Goal: Task Accomplishment & Management: Complete application form

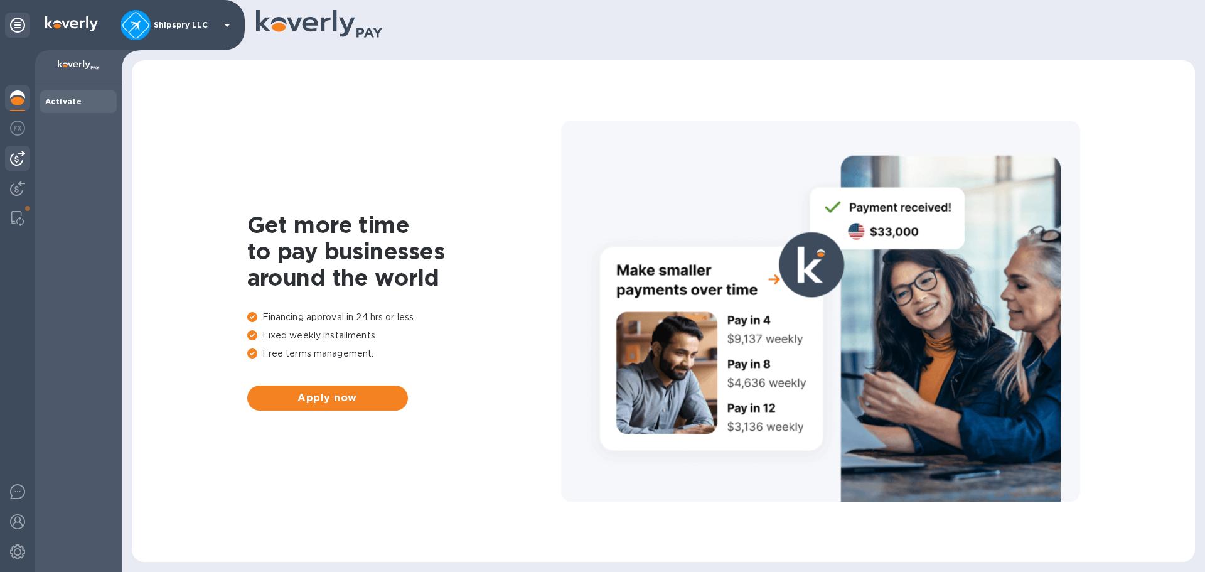
click at [11, 155] on img at bounding box center [17, 158] width 15 height 15
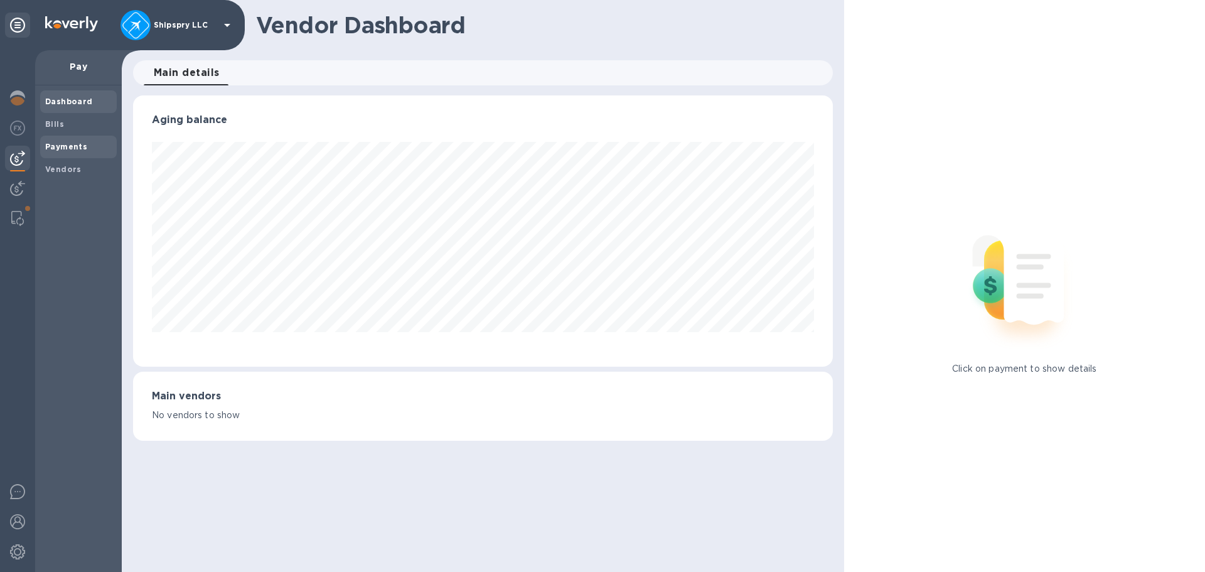
scroll to position [271, 699]
click at [67, 168] on b "Vendors" at bounding box center [63, 168] width 36 height 9
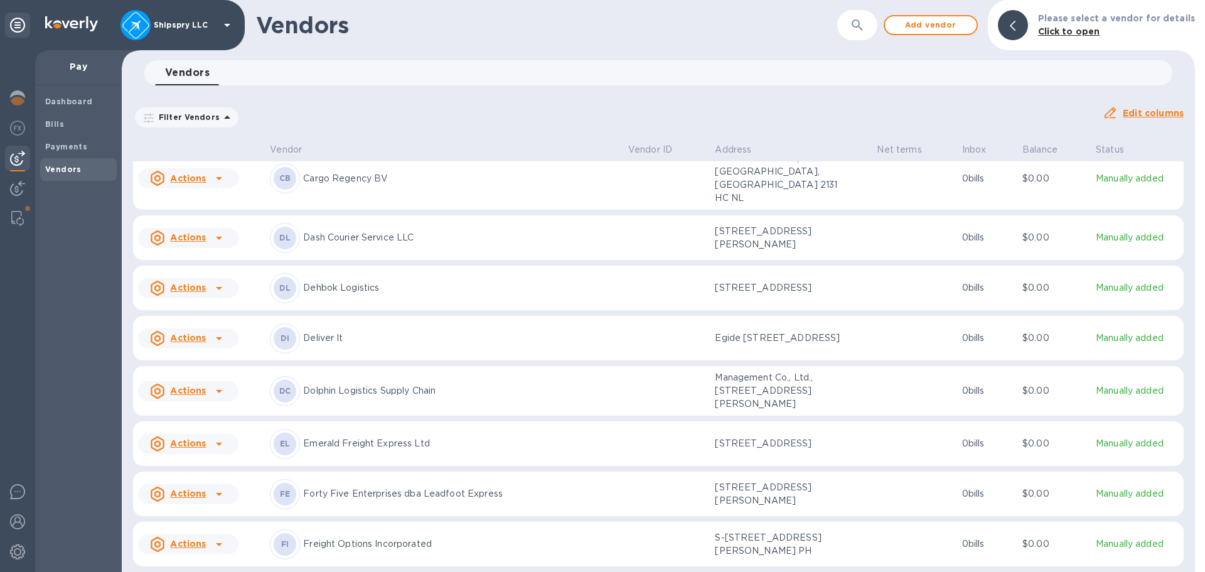
click at [348, 331] on p "Deliver It" at bounding box center [460, 337] width 315 height 13
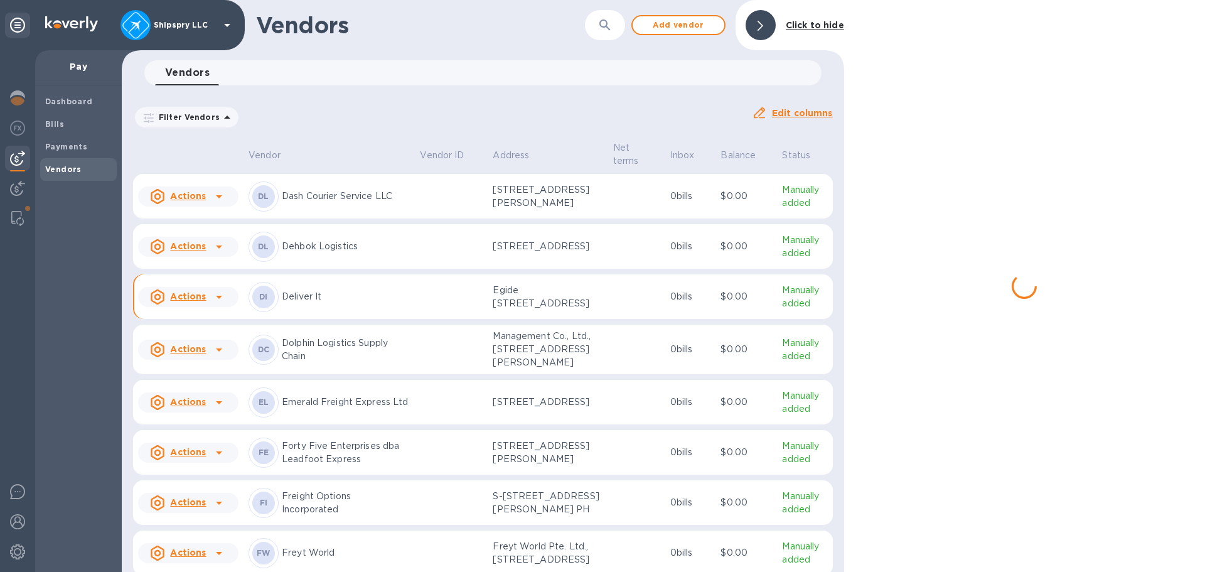
scroll to position [1558, 0]
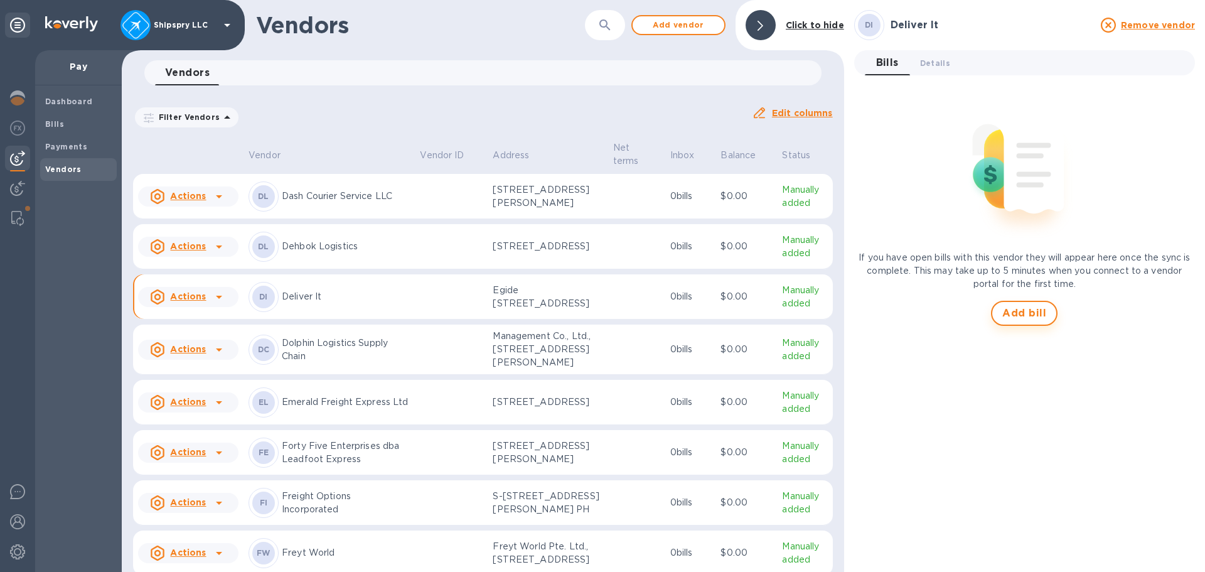
click at [1035, 316] on span "Add bill" at bounding box center [1024, 313] width 44 height 15
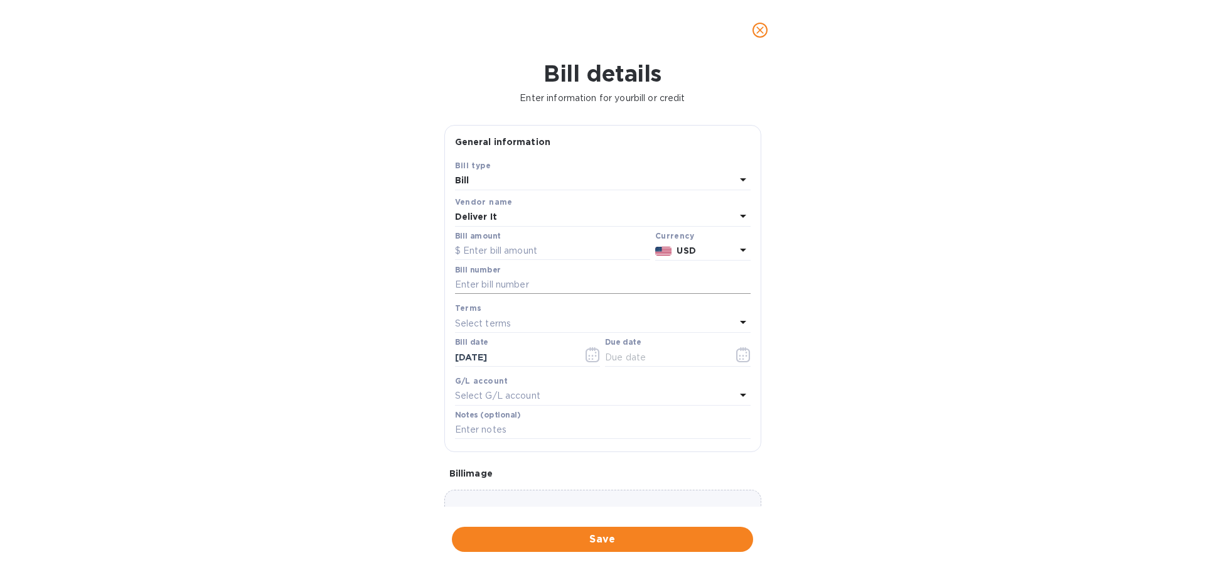
click at [496, 280] on input "text" at bounding box center [603, 285] width 296 height 19
paste input "DISI252173"
type input "DISI252173"
click at [496, 250] on input "text" at bounding box center [552, 251] width 195 height 19
type input "1,510"
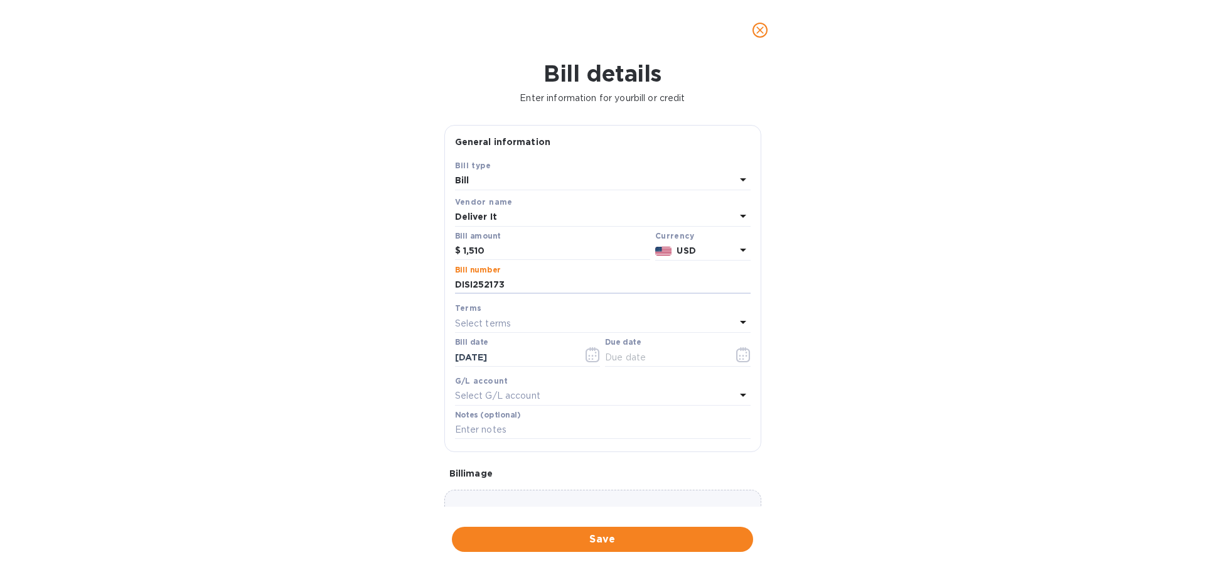
click at [724, 238] on div "Currency" at bounding box center [702, 235] width 95 height 13
click at [719, 249] on p "USD" at bounding box center [706, 250] width 58 height 13
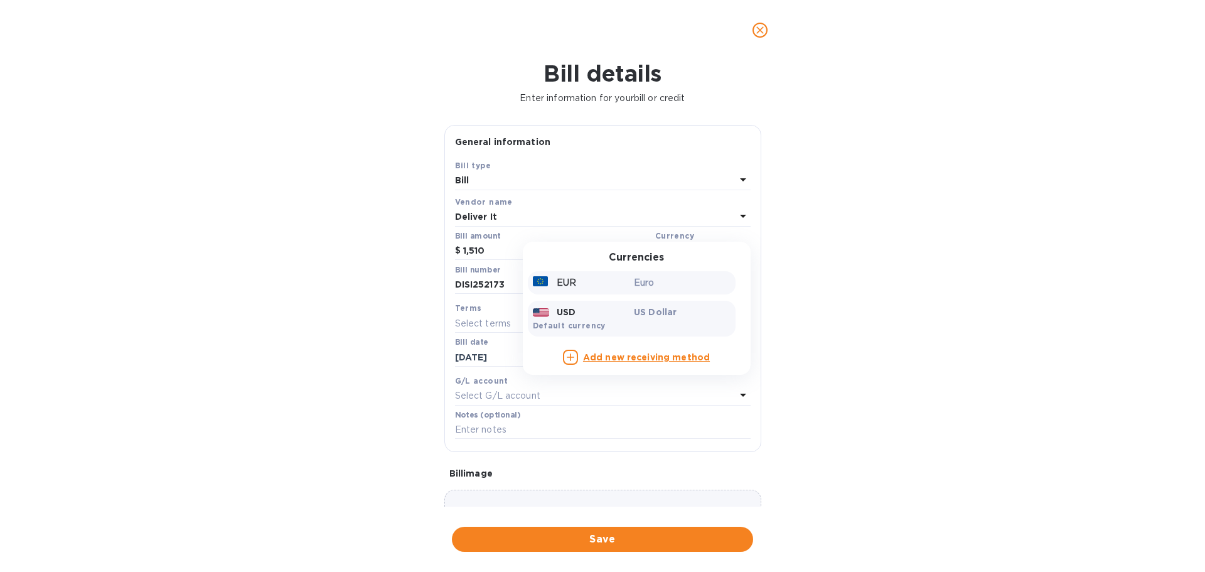
click at [614, 287] on div "EUR" at bounding box center [581, 283] width 102 height 18
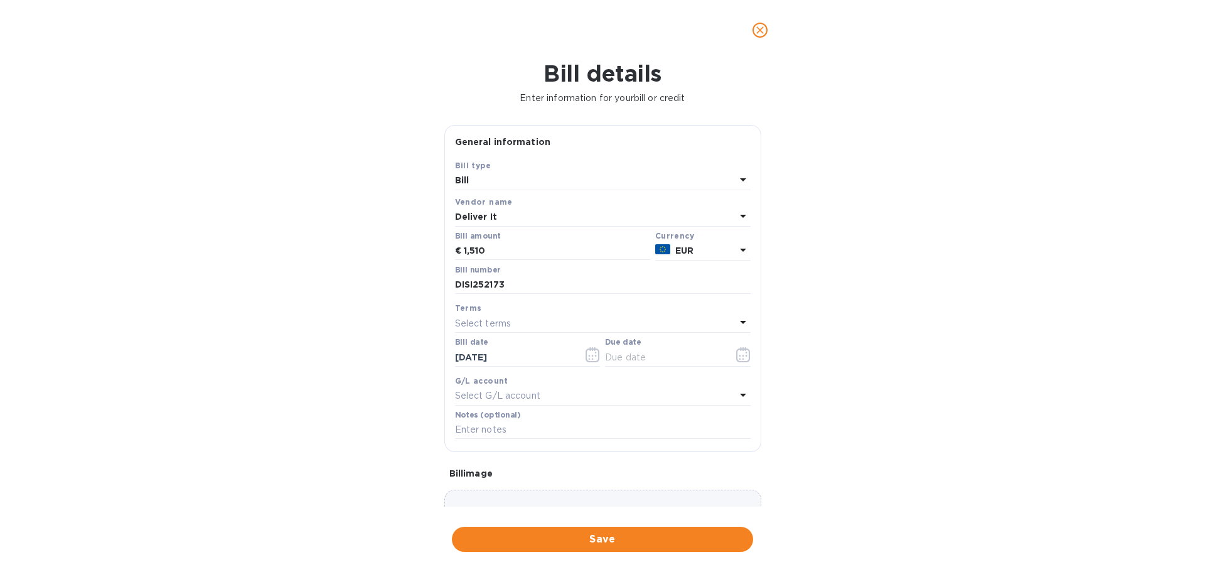
click at [486, 322] on p "Select terms" at bounding box center [483, 323] width 56 height 13
click at [1038, 345] on div "Bill details Enter information for your bill or credit General information Save…" at bounding box center [602, 315] width 1205 height 511
click at [496, 356] on input "[DATE]" at bounding box center [514, 357] width 119 height 19
click at [586, 352] on icon "button" at bounding box center [593, 354] width 14 height 15
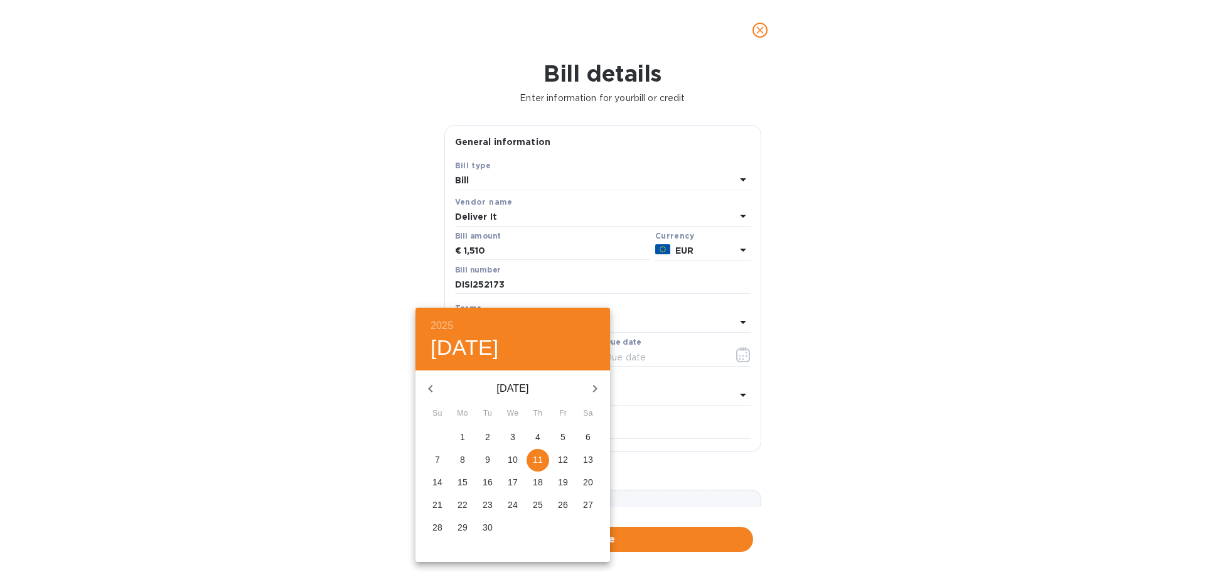
click at [432, 392] on icon "button" at bounding box center [430, 389] width 4 height 8
click at [563, 434] on p "1" at bounding box center [562, 437] width 5 height 13
type input "[DATE]"
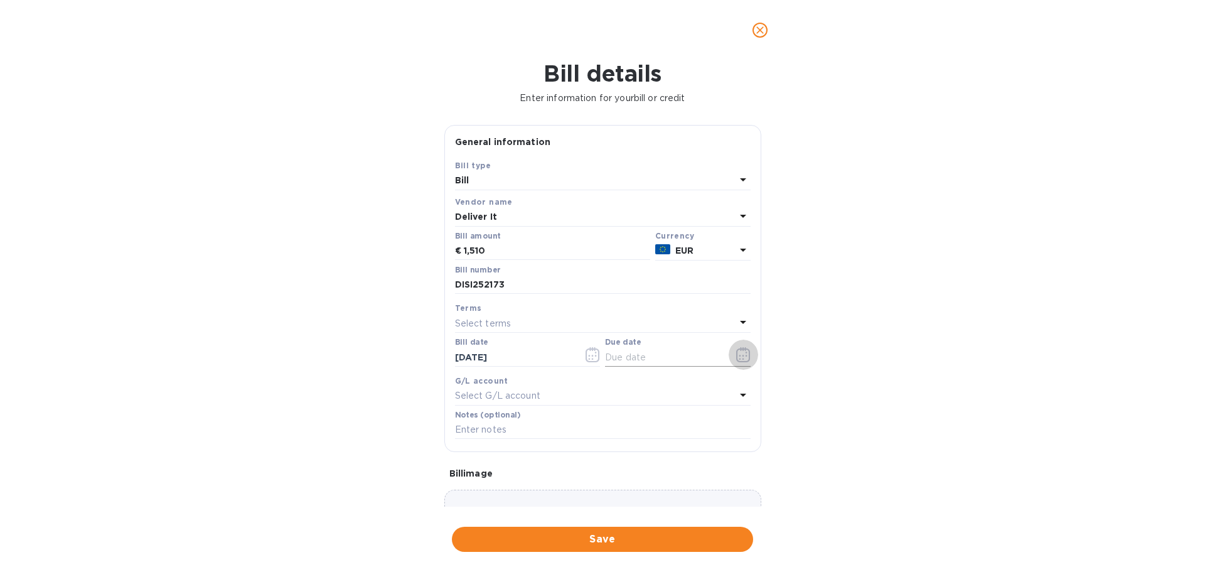
click at [742, 355] on icon "button" at bounding box center [743, 354] width 14 height 15
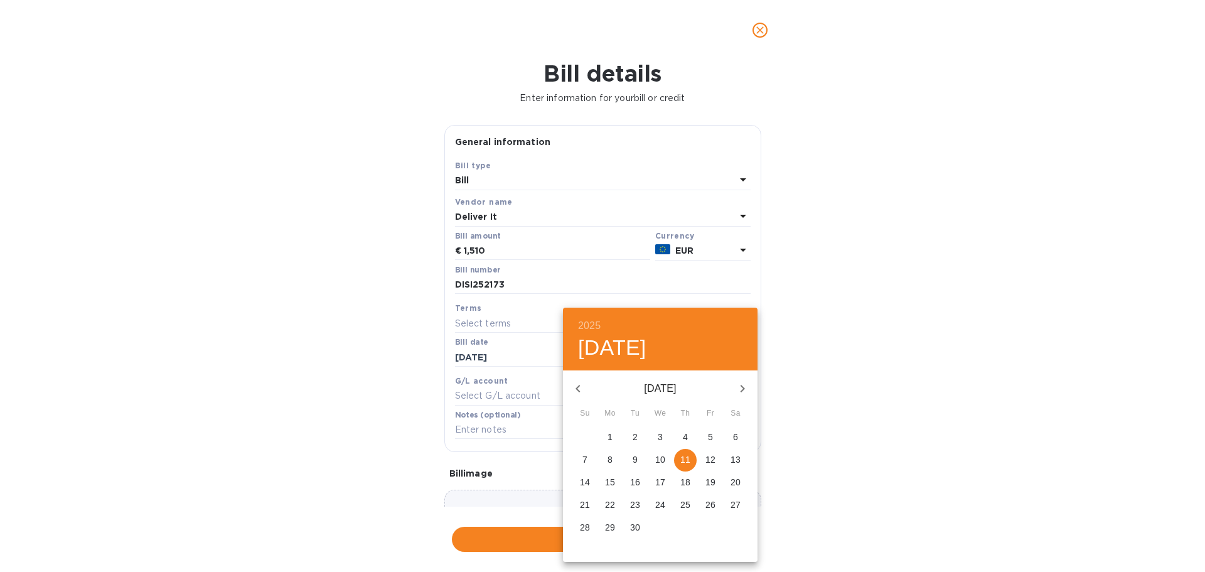
click at [632, 529] on p "30" at bounding box center [635, 527] width 10 height 13
type input "[DATE]"
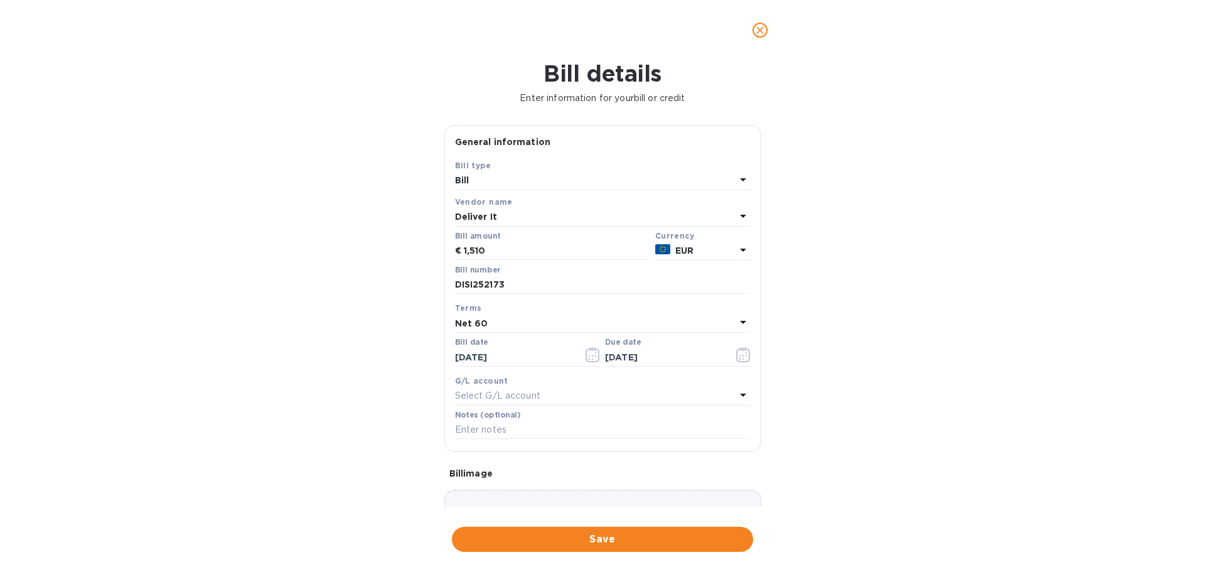
click at [874, 349] on div "Bill details Enter information for your bill or credit General information Save…" at bounding box center [602, 315] width 1205 height 511
click at [508, 403] on div "Select G/L account" at bounding box center [595, 396] width 281 height 18
click at [506, 472] on p "Accounts Payable" at bounding box center [597, 467] width 265 height 13
drag, startPoint x: 495, startPoint y: 433, endPoint x: 550, endPoint y: 431, distance: 54.7
click at [495, 433] on input "text" at bounding box center [603, 429] width 296 height 19
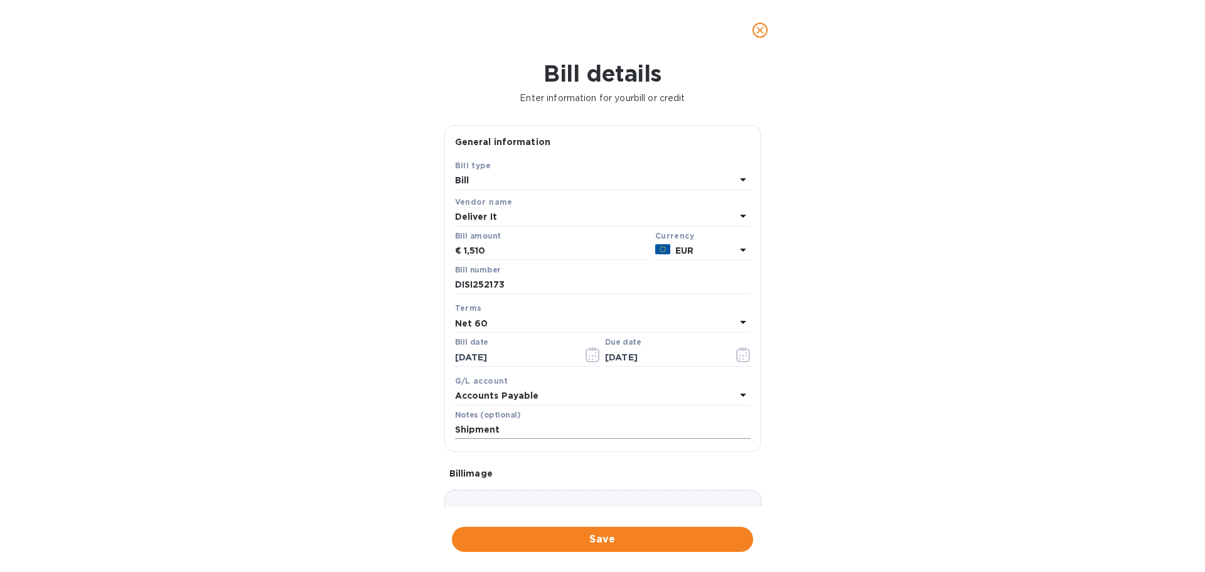
click at [535, 434] on input "Shipment" at bounding box center [603, 429] width 296 height 19
click at [525, 429] on input "Shipment" at bounding box center [603, 429] width 296 height 19
type input "Shipment 37655"
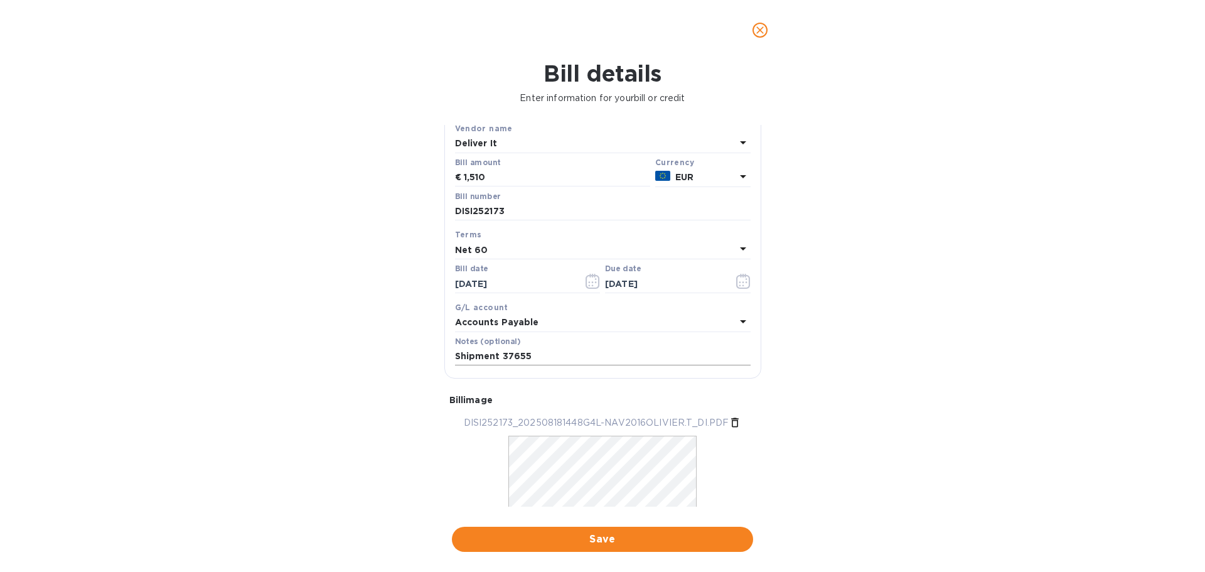
scroll to position [127, 0]
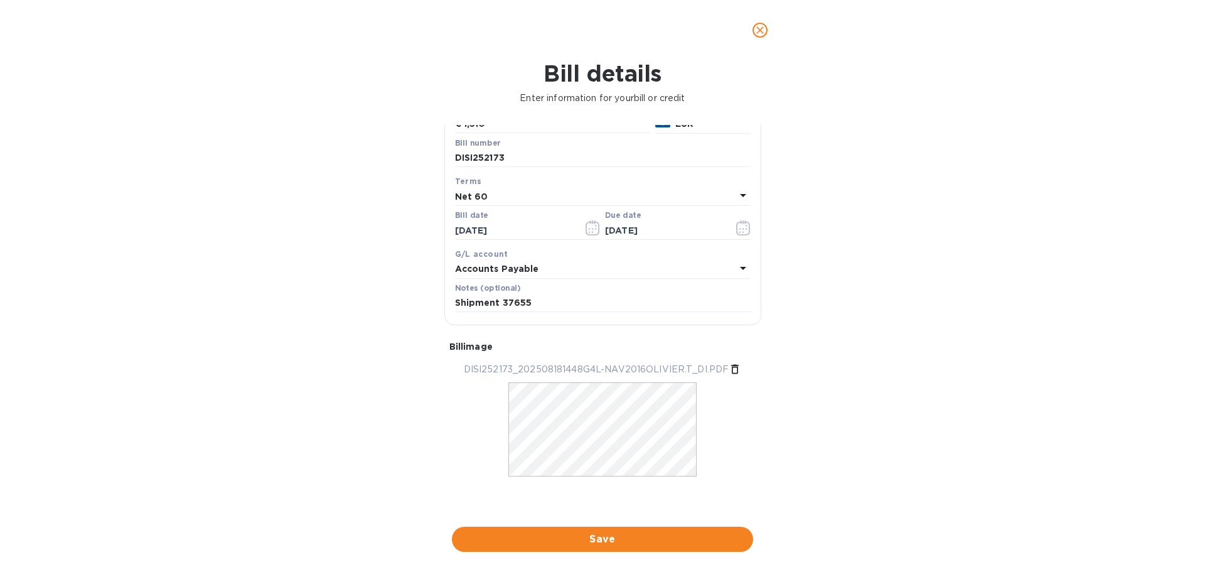
click at [603, 541] on span "Save" at bounding box center [602, 539] width 281 height 15
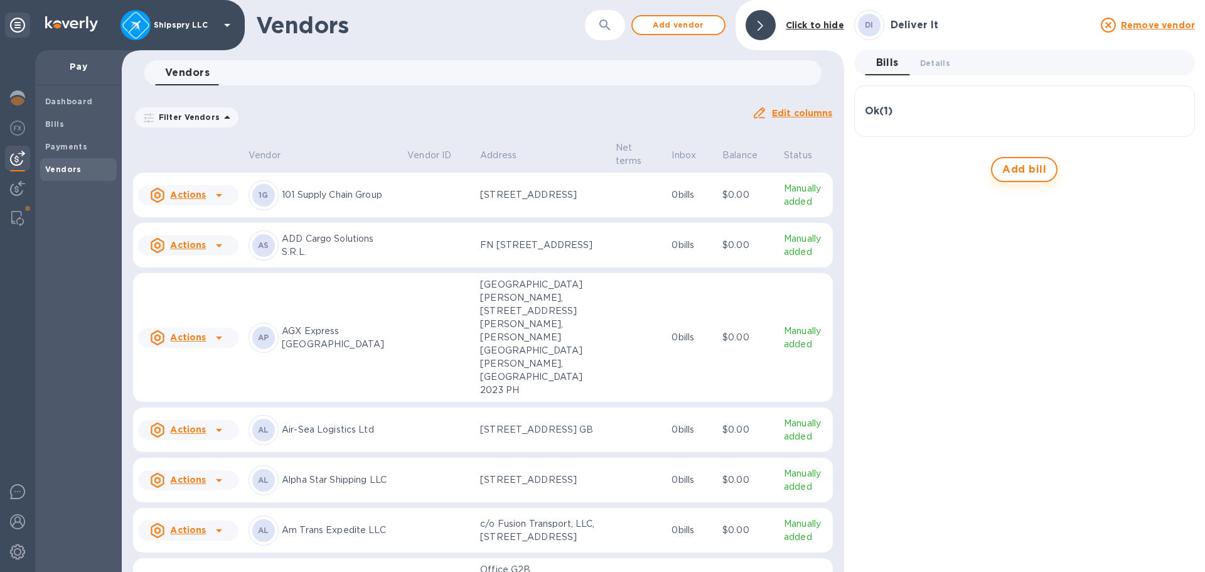
click at [1019, 168] on span "Add bill" at bounding box center [1024, 169] width 44 height 15
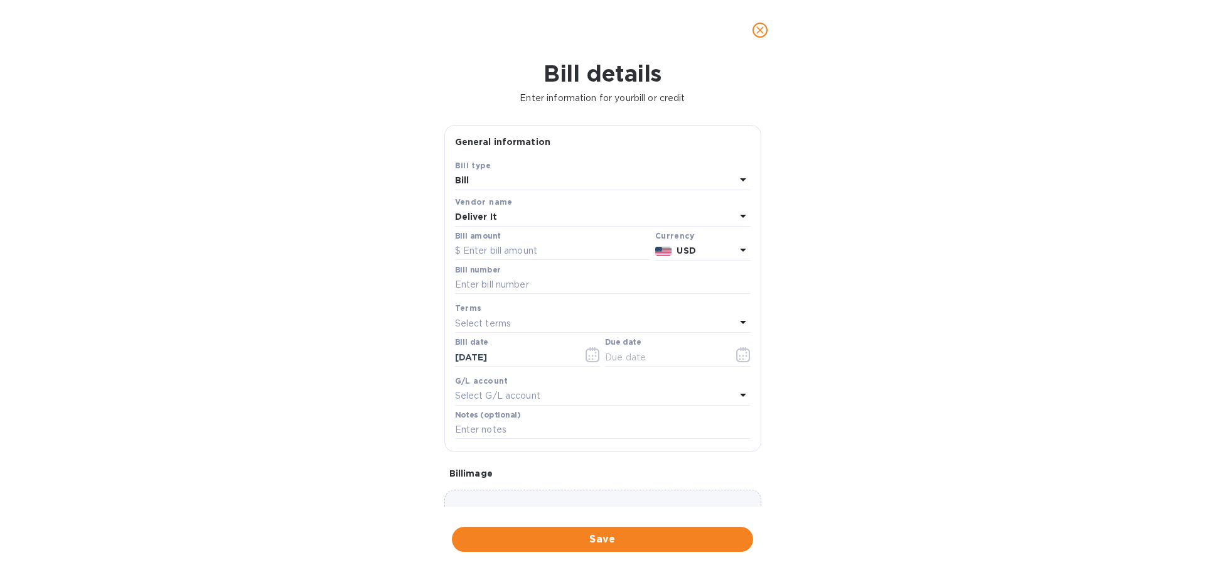
drag, startPoint x: 488, startPoint y: 249, endPoint x: 391, endPoint y: 253, distance: 97.4
click at [488, 249] on input "text" at bounding box center [552, 251] width 195 height 19
type input "1,350"
click at [689, 255] on b "USD" at bounding box center [686, 250] width 19 height 10
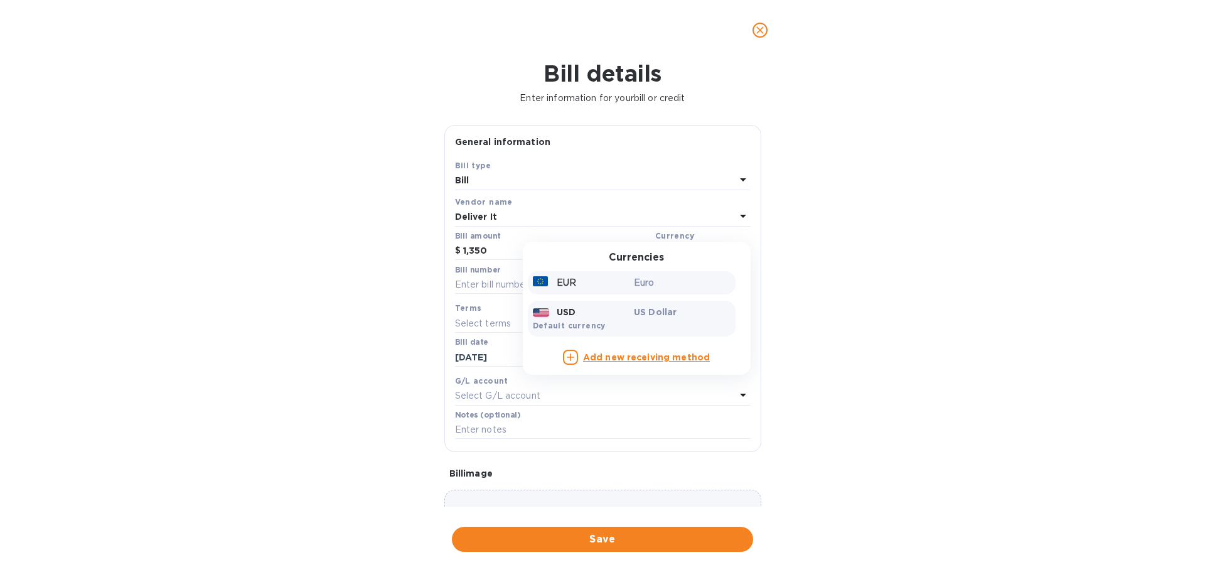
click at [631, 288] on div "Euro" at bounding box center [682, 283] width 102 height 18
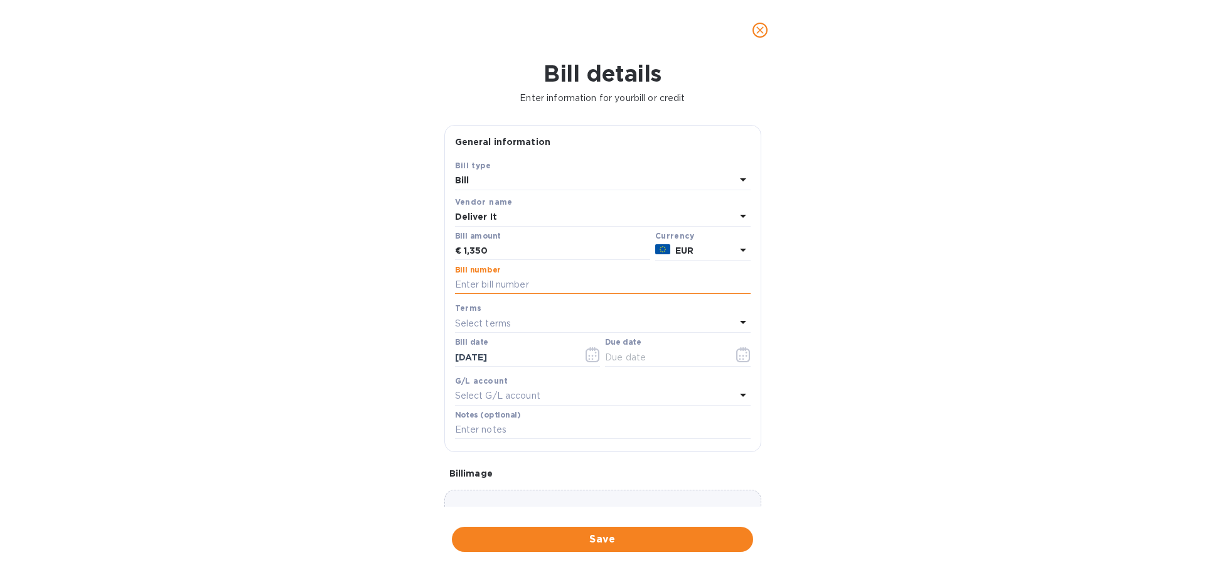
click at [473, 288] on input "text" at bounding box center [603, 285] width 296 height 19
paste input "DISI252264"
type input "DISI252264"
click at [586, 354] on icon "button" at bounding box center [593, 354] width 14 height 15
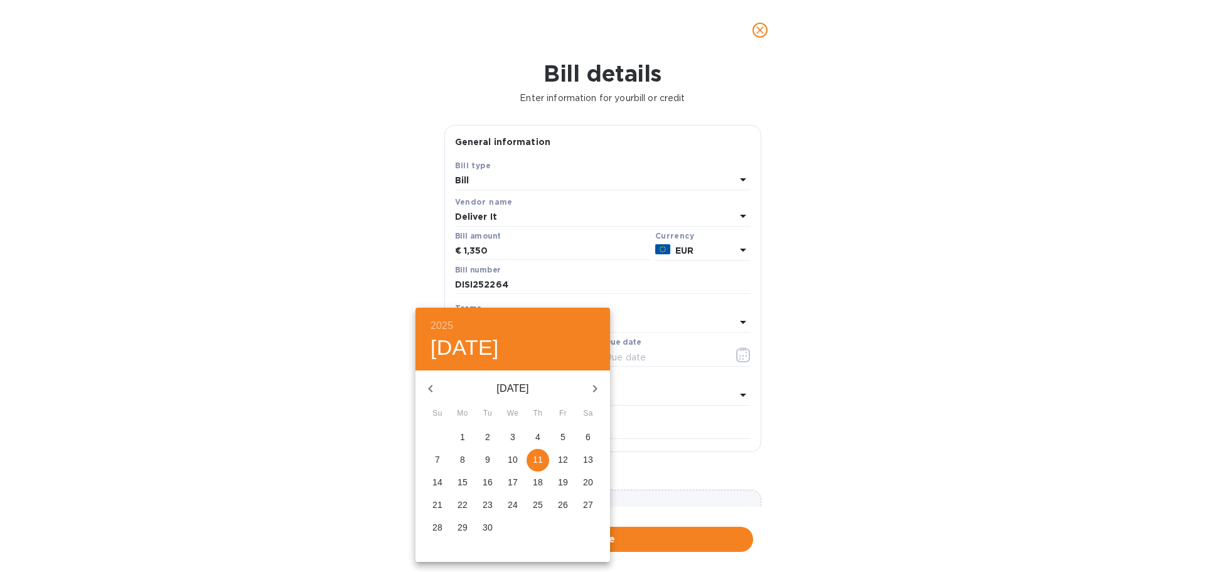
click at [429, 387] on icon "button" at bounding box center [430, 388] width 15 height 15
click at [463, 528] on p "25" at bounding box center [463, 527] width 10 height 13
type input "[DATE]"
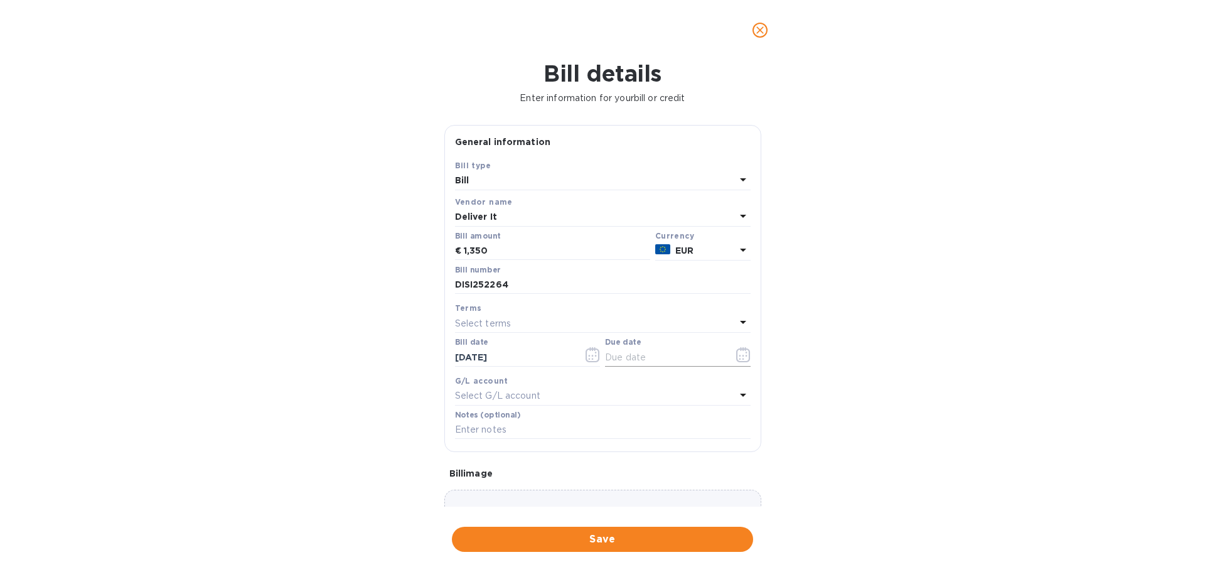
click at [736, 350] on icon "button" at bounding box center [743, 354] width 14 height 15
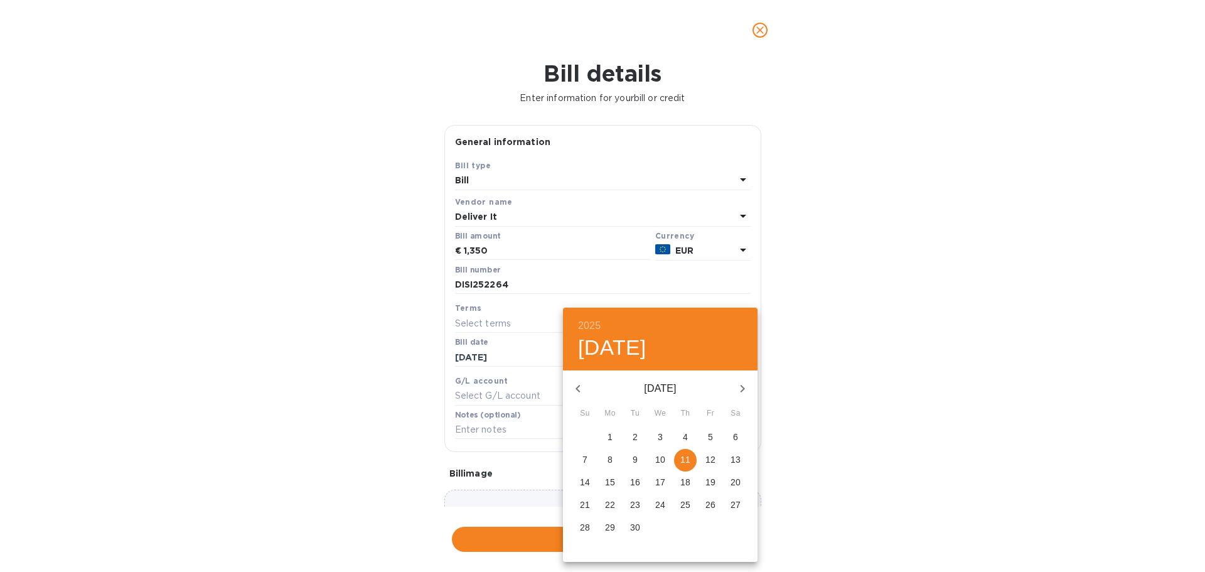
click at [639, 531] on p "30" at bounding box center [635, 527] width 10 height 13
type input "[DATE]"
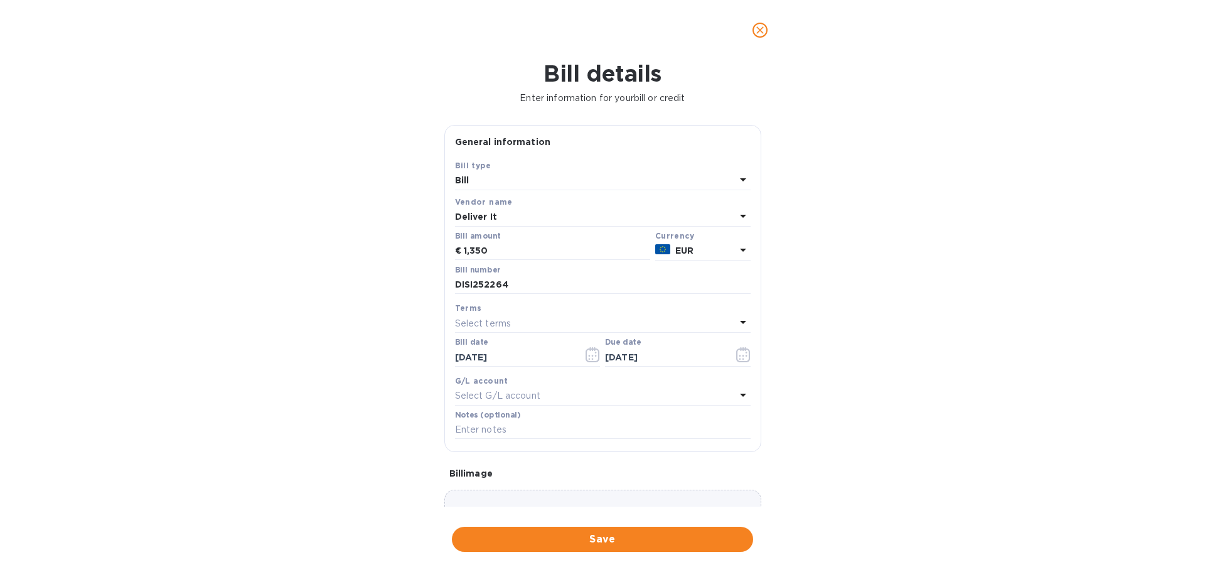
click at [540, 393] on div "Select G/L account" at bounding box center [595, 396] width 281 height 18
click at [530, 477] on b "AccountsPayable" at bounding box center [502, 480] width 74 height 9
click at [507, 428] on input "text" at bounding box center [603, 429] width 296 height 19
type input "Shipment # 40860"
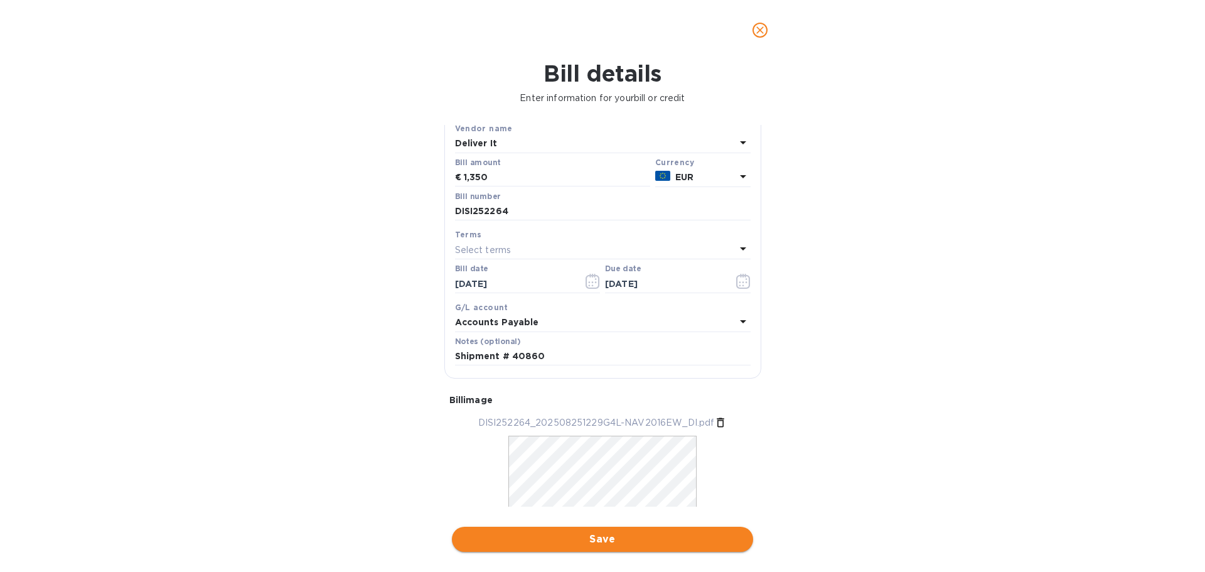
click at [567, 530] on button "Save" at bounding box center [602, 539] width 301 height 25
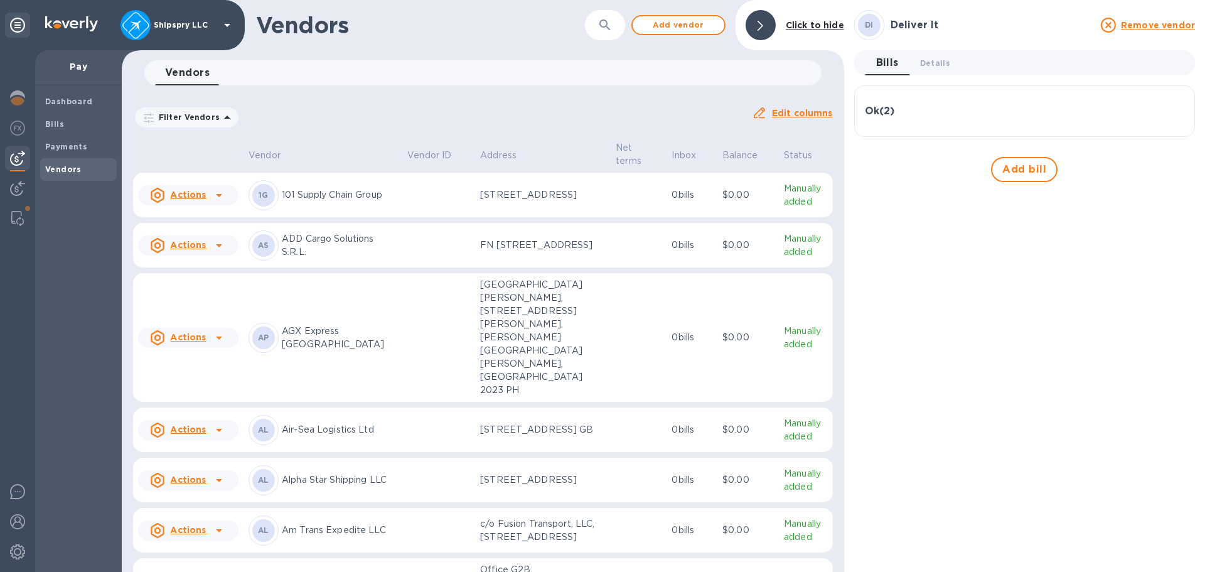
click at [1047, 530] on div "DI Deliver It Remove vendor Bills 0 Details 0 Ok ( 2 ) Bill № DISI252173 Bill D…" at bounding box center [1024, 286] width 341 height 552
click at [907, 114] on div "Ok ( 2 )" at bounding box center [1024, 111] width 319 height 12
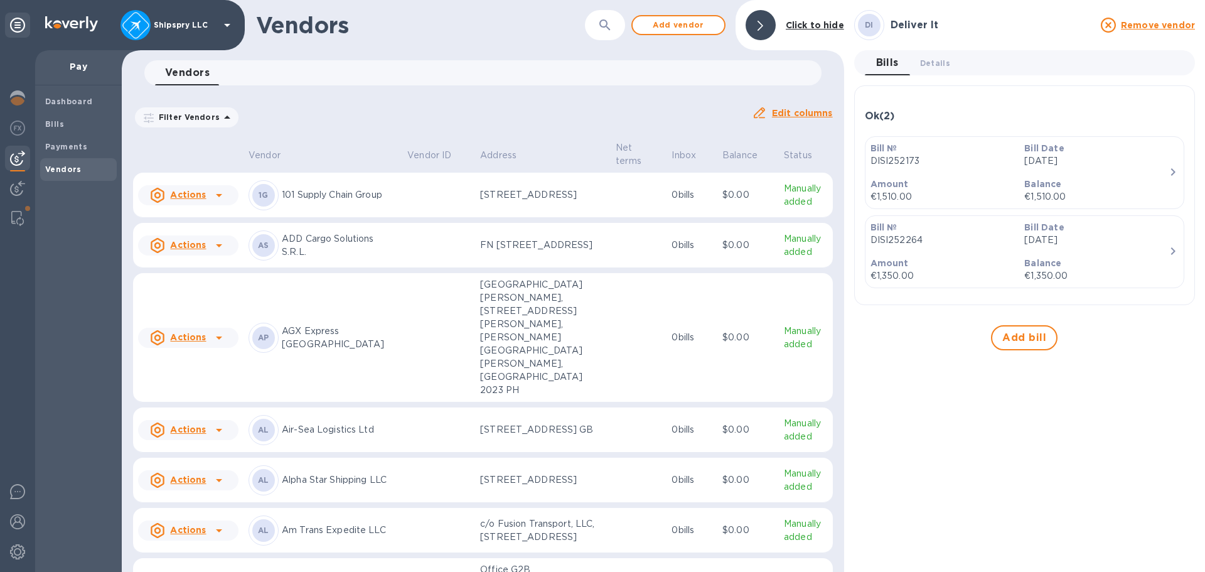
click at [907, 114] on div "Ok ( 2 )" at bounding box center [1024, 116] width 319 height 12
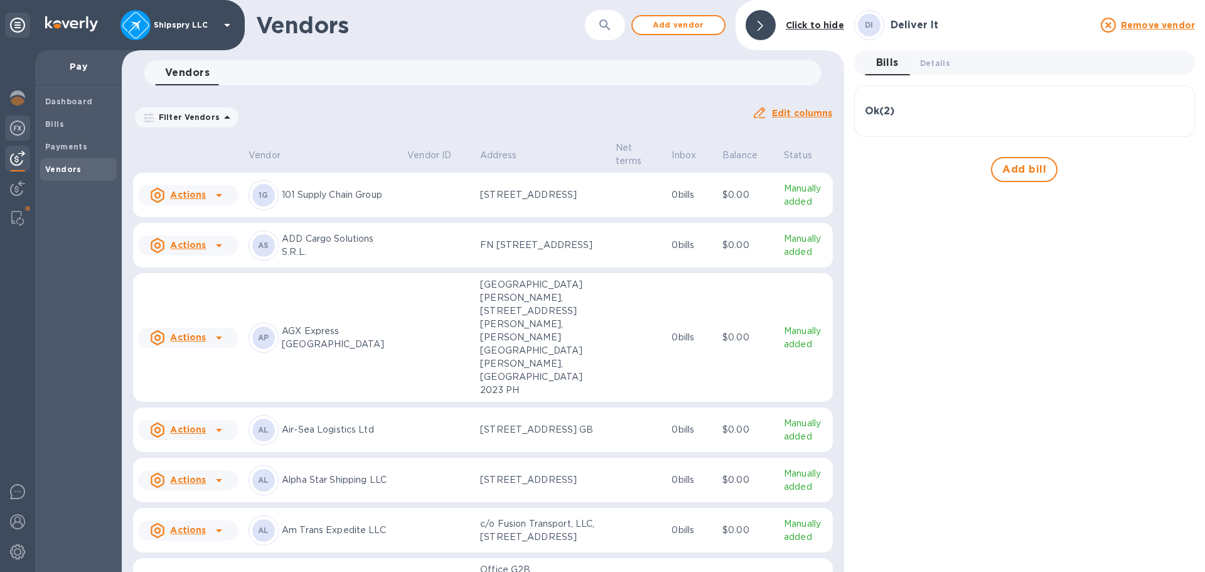
click at [16, 129] on img at bounding box center [17, 128] width 15 height 15
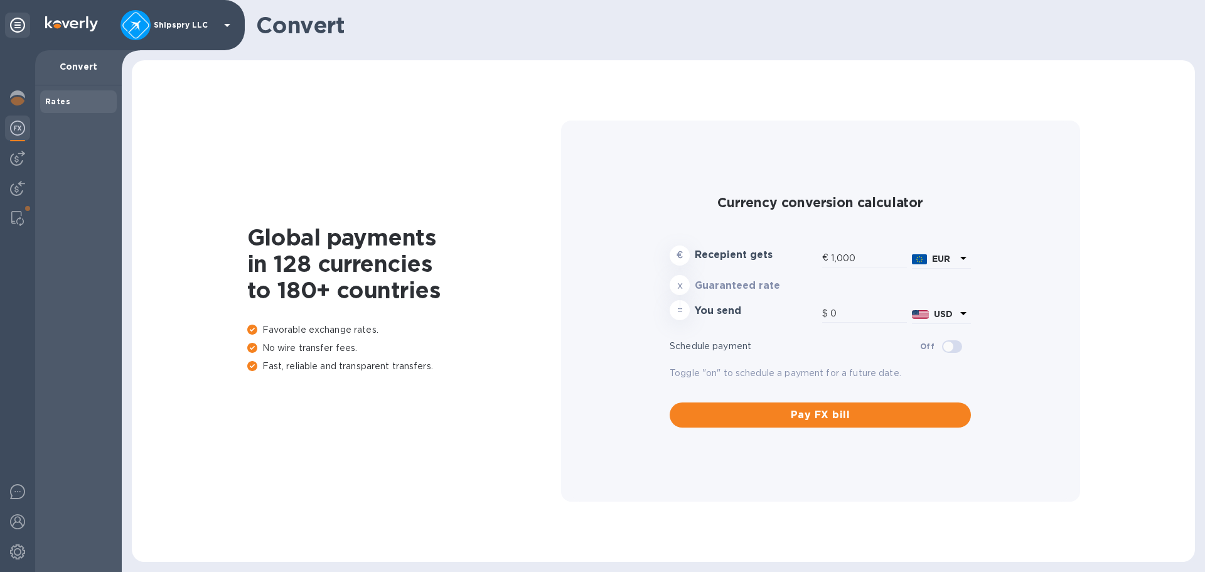
type input "1,180.59"
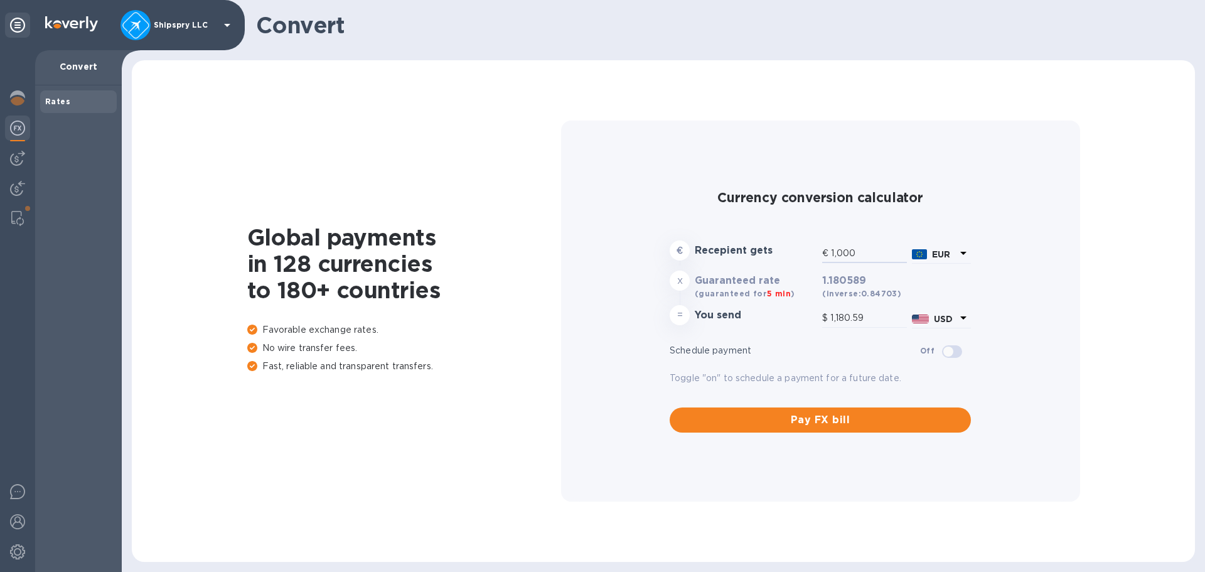
drag, startPoint x: 879, startPoint y: 254, endPoint x: 766, endPoint y: 266, distance: 113.0
click at [766, 266] on div "€ Recepient gets € 1,000 EUR" at bounding box center [820, 252] width 306 height 29
type input "1"
type input "1.18"
type input "15"
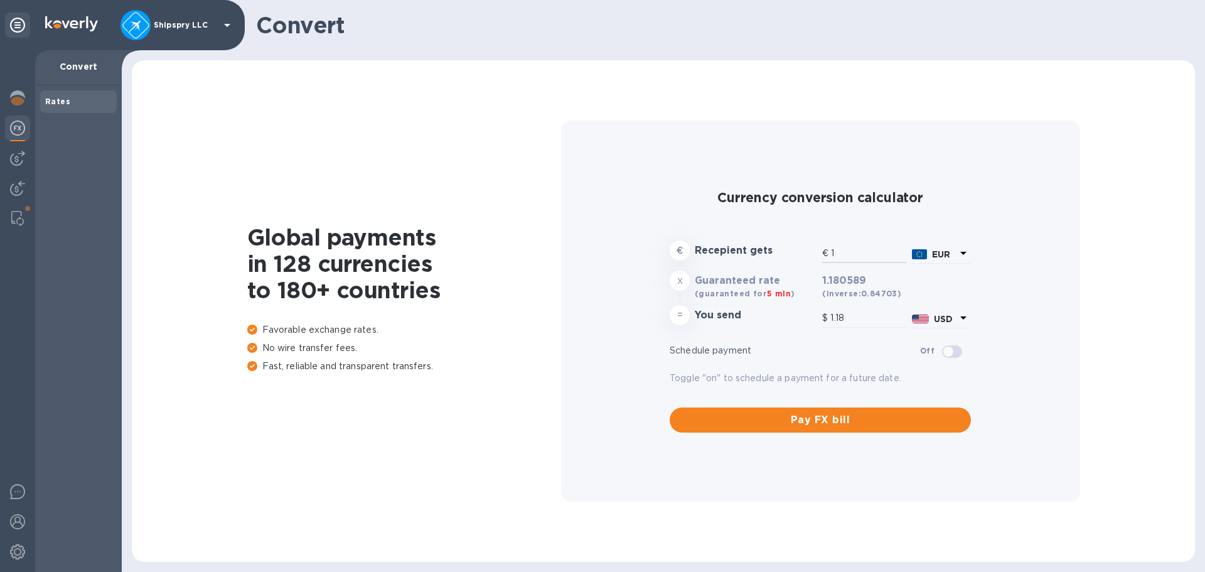
type input "17.71"
type input "151"
type input "178.27"
type input "1,510"
type input "1,782.69"
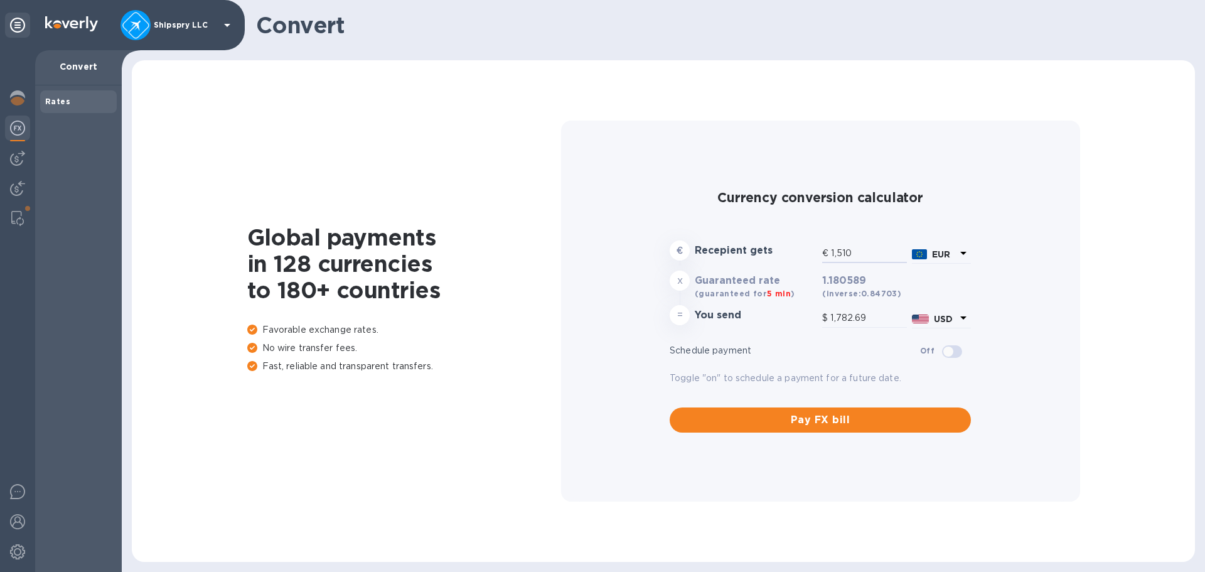
type input "1,510"
